Goal: Check status: Check status

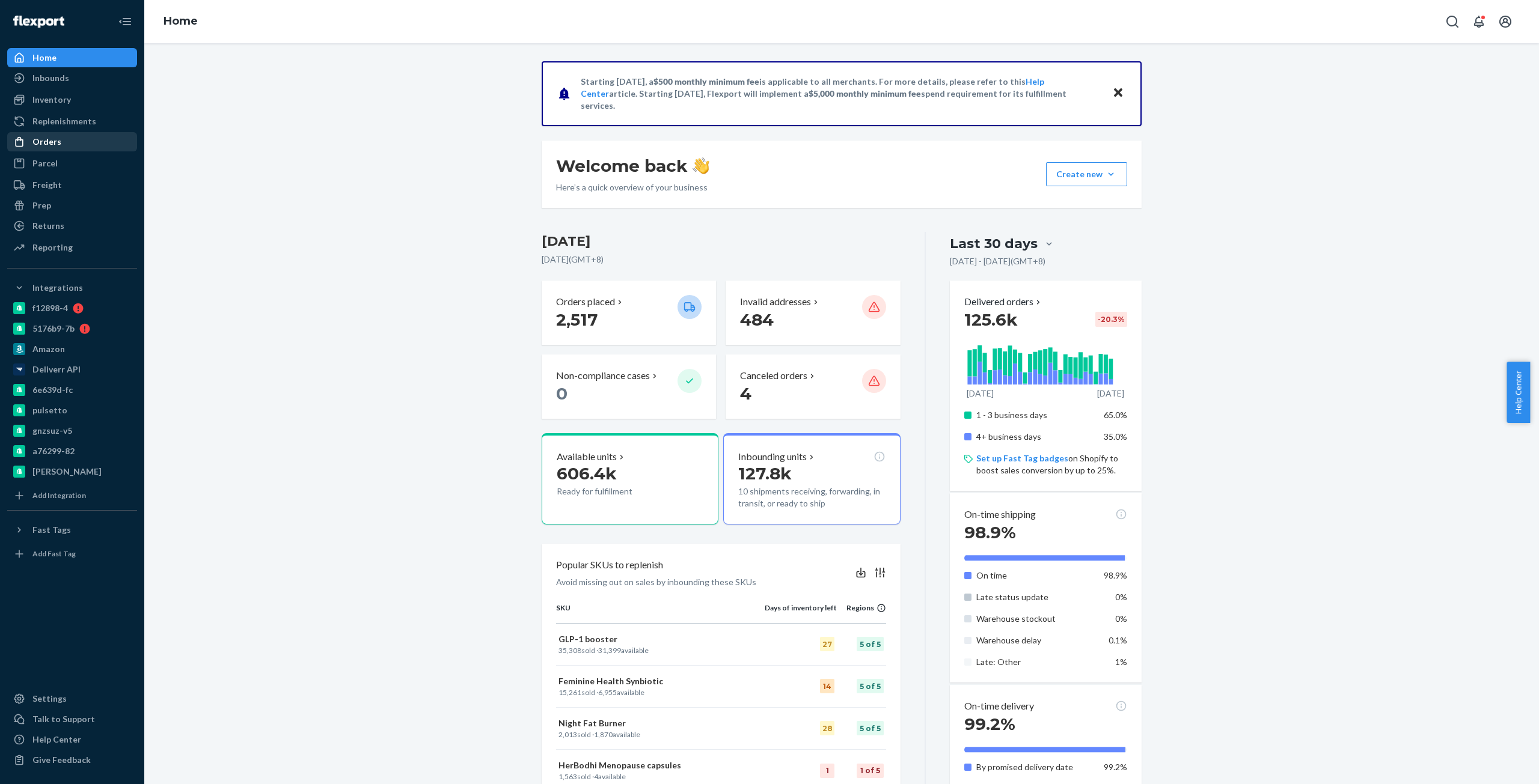
click at [77, 140] on div "Orders" at bounding box center [72, 141] width 128 height 17
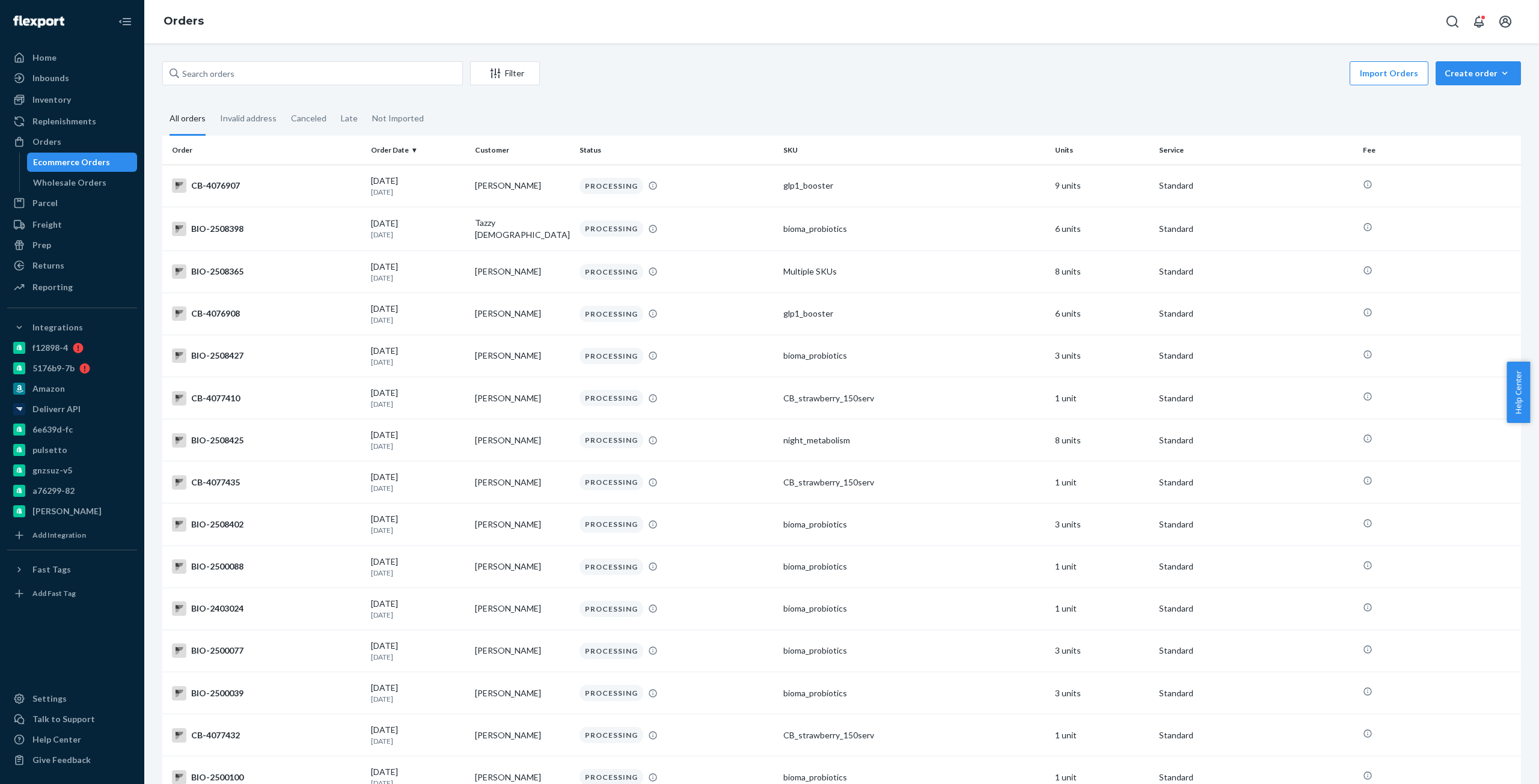
click at [336, 58] on div "Filter Import Orders Create order Ecommerce order Removal order All orders Inva…" at bounding box center [842, 414] width 1395 height 741
click at [340, 75] on input "text" at bounding box center [312, 73] width 300 height 24
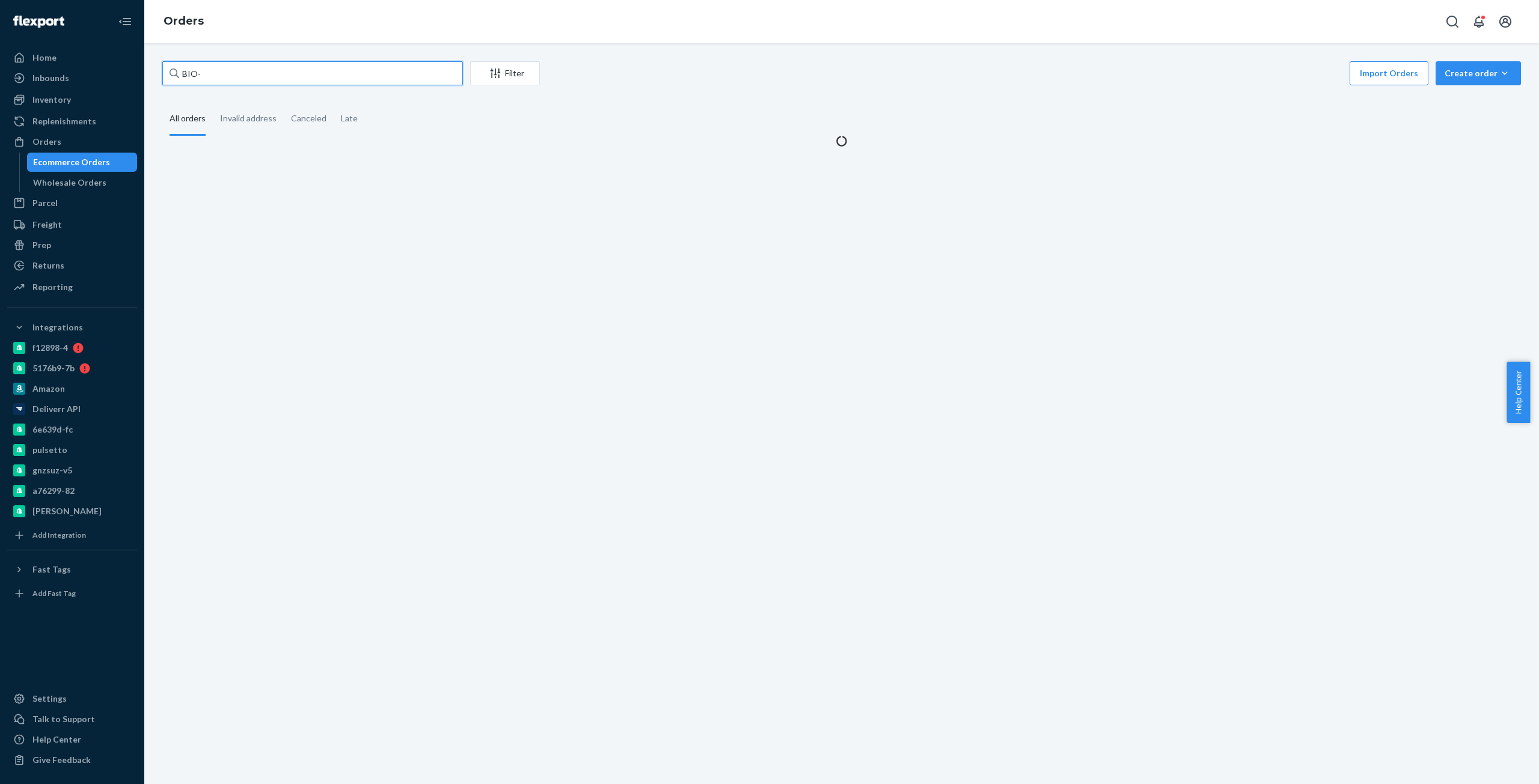
paste input "2335010"
type input "BIO-2335010"
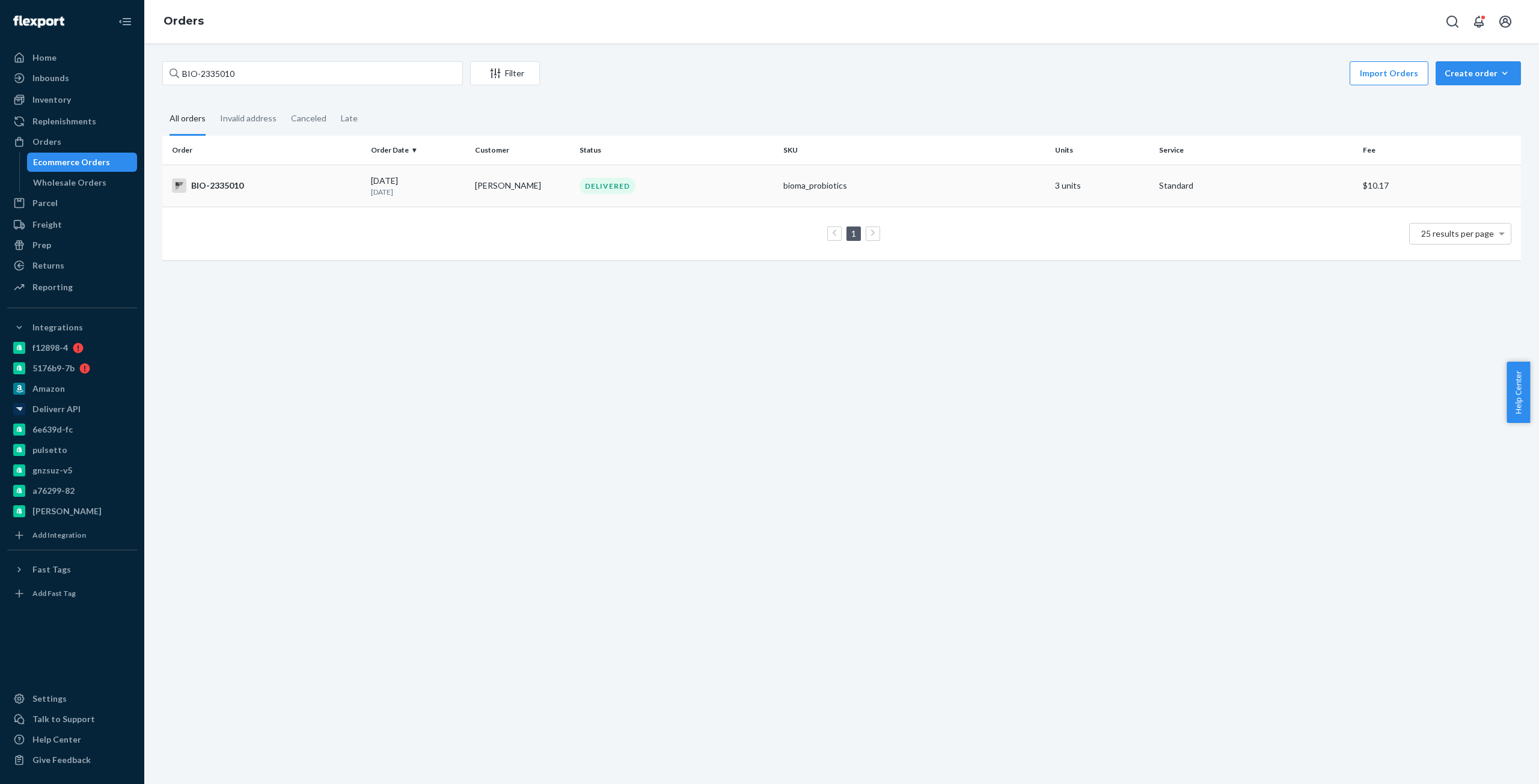
click at [240, 186] on div "BIO-2335010" at bounding box center [266, 186] width 189 height 14
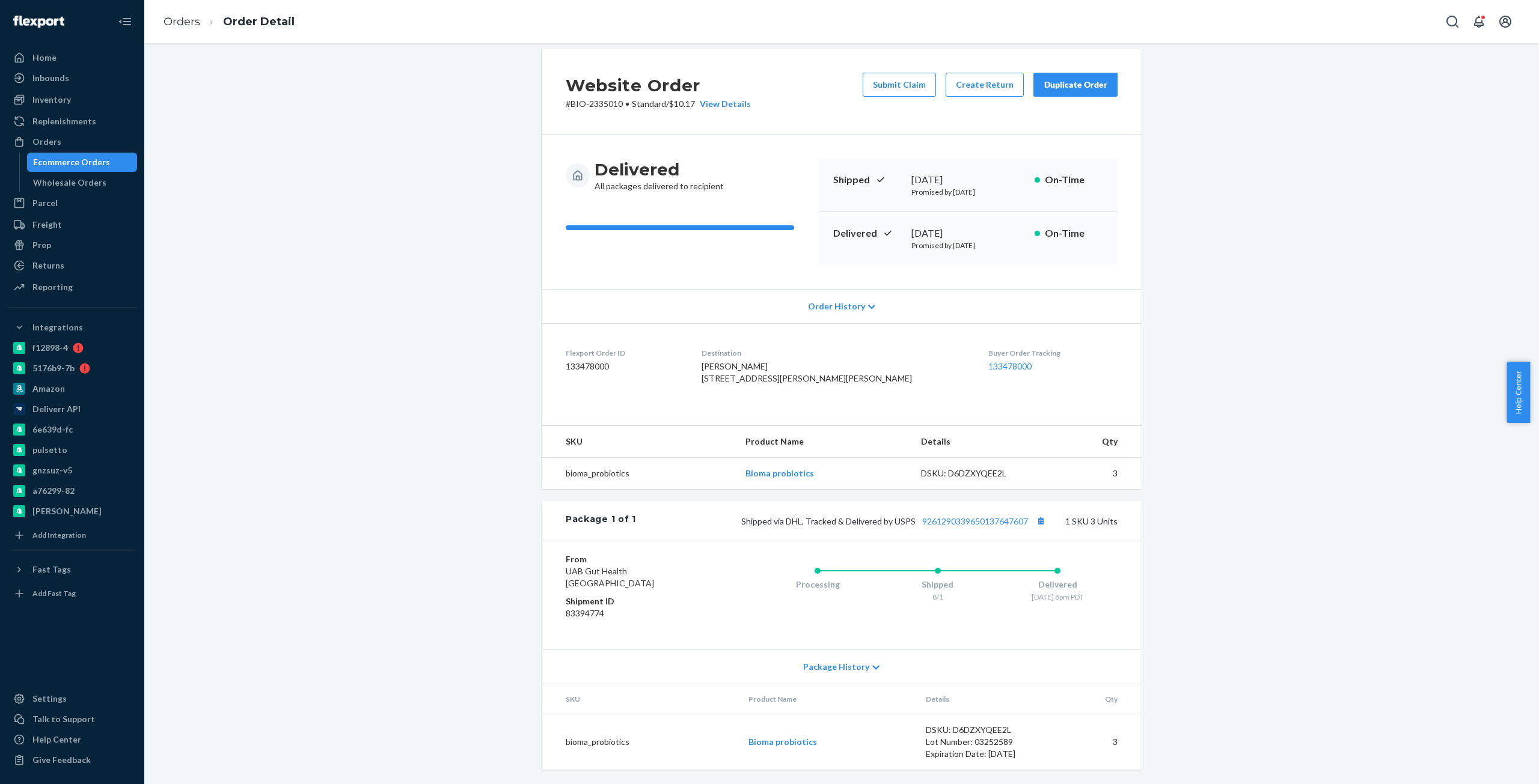
scroll to position [37, 0]
drag, startPoint x: 689, startPoint y: 385, endPoint x: 697, endPoint y: 362, distance: 24.4
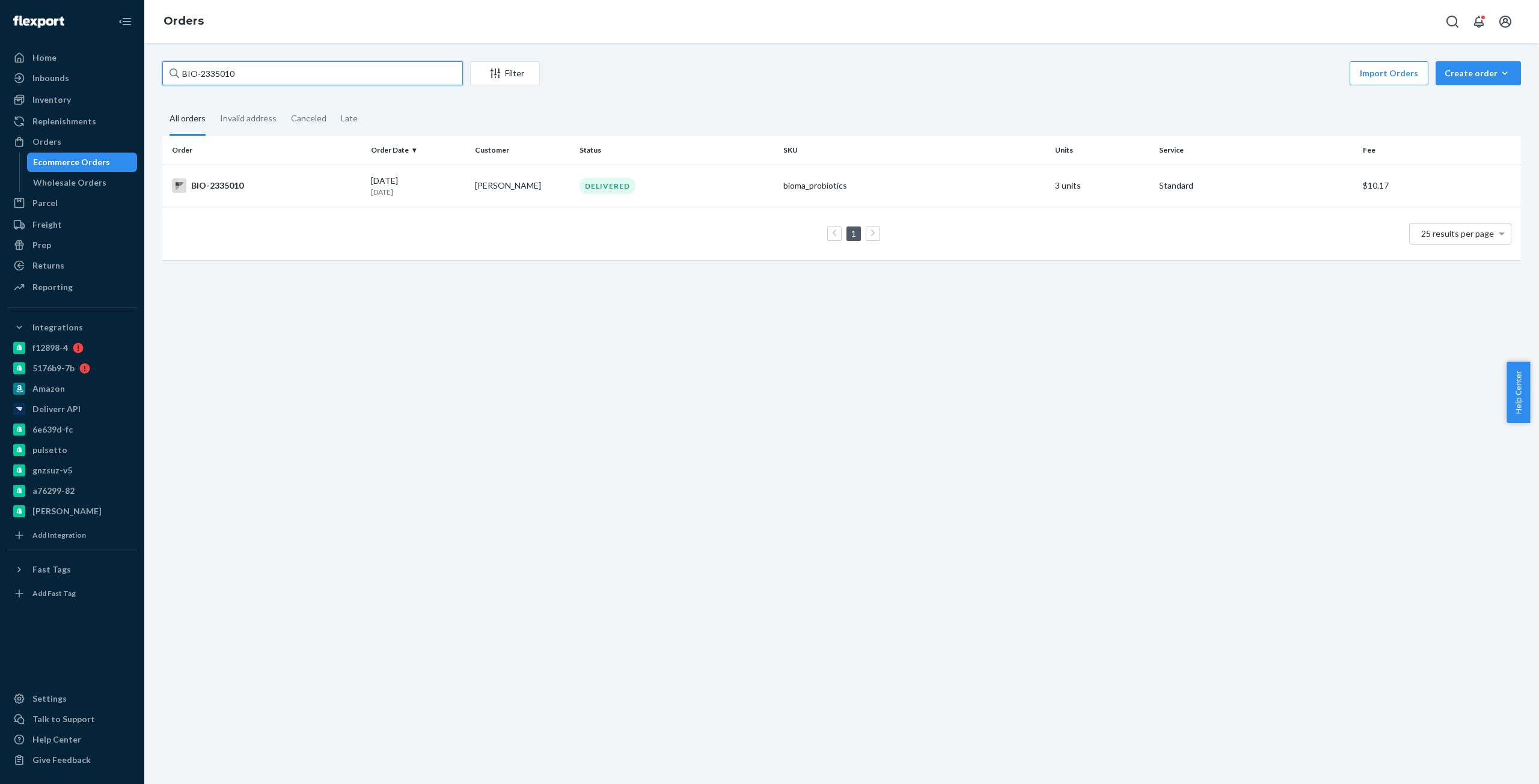
click at [230, 75] on input "BIO-2335010" at bounding box center [312, 73] width 300 height 24
paste input "2334975"
type input "BIO- 2334975"
click at [243, 180] on div "BIO-2334975" at bounding box center [266, 186] width 189 height 14
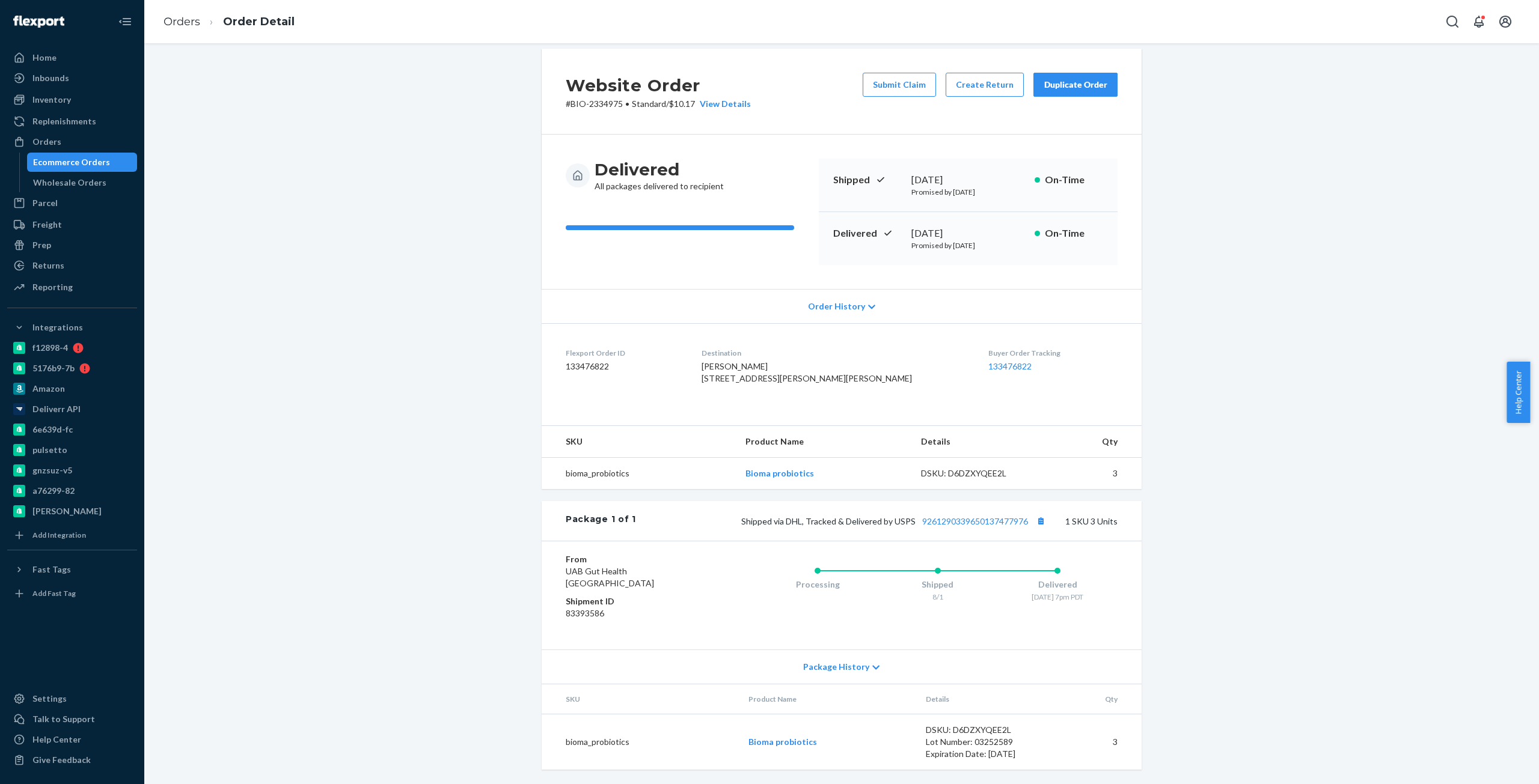
scroll to position [37, 0]
